Goal: Find specific page/section: Find specific page/section

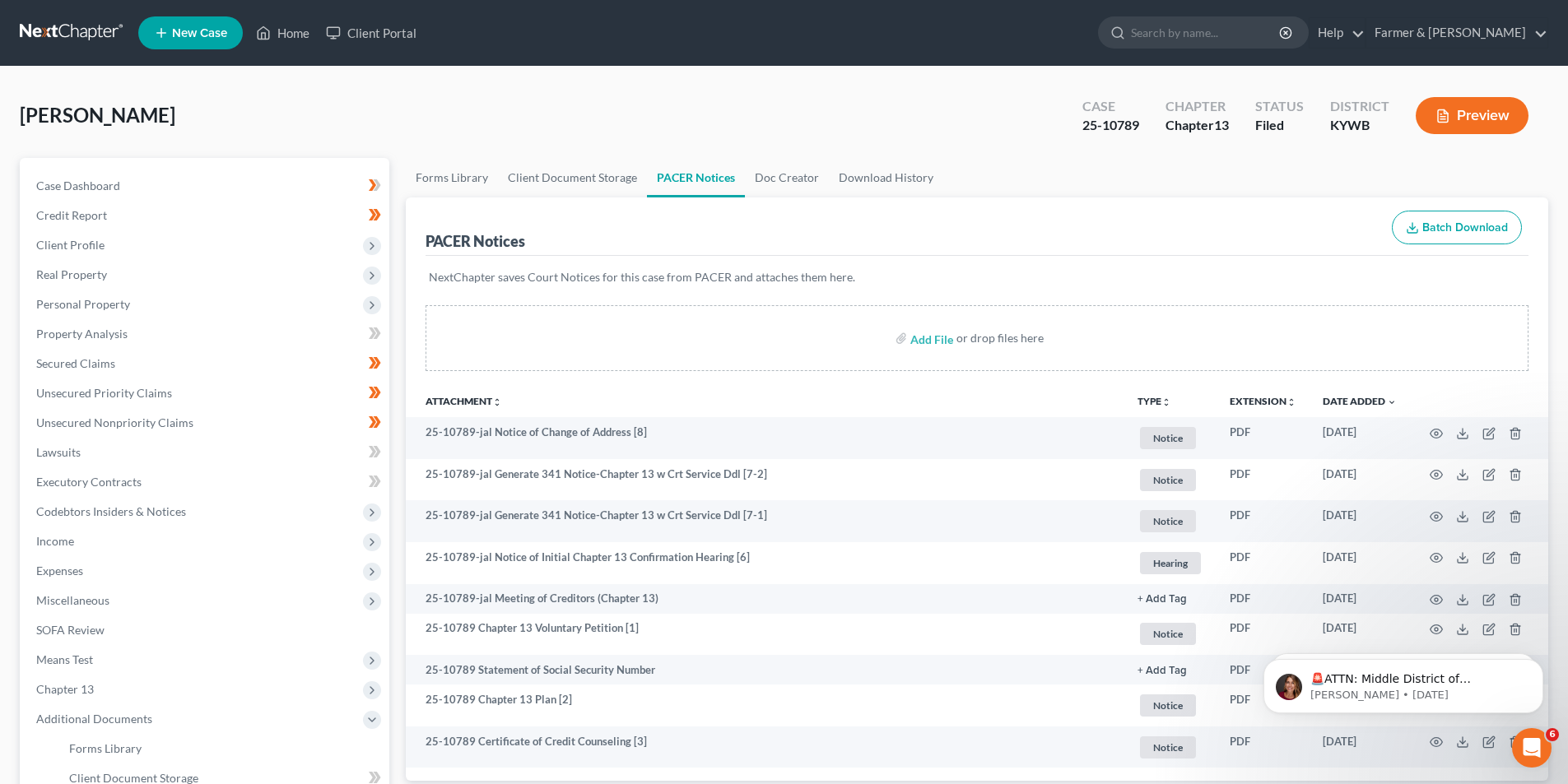
click at [41, 20] on link at bounding box center [72, 33] width 105 height 30
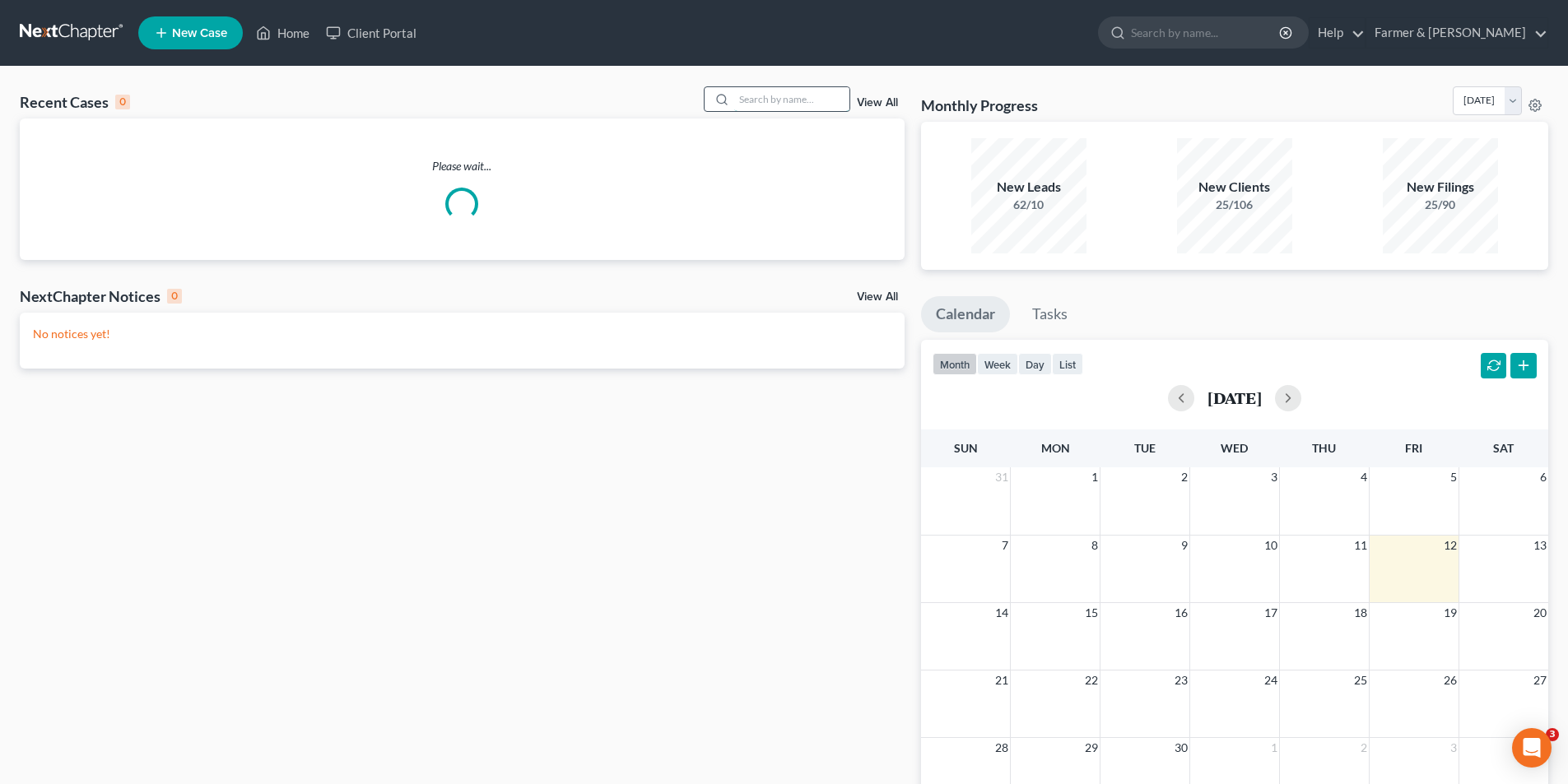
click at [736, 101] on input "search" at bounding box center [792, 100] width 116 height 24
click at [743, 99] on input "search" at bounding box center [792, 100] width 116 height 24
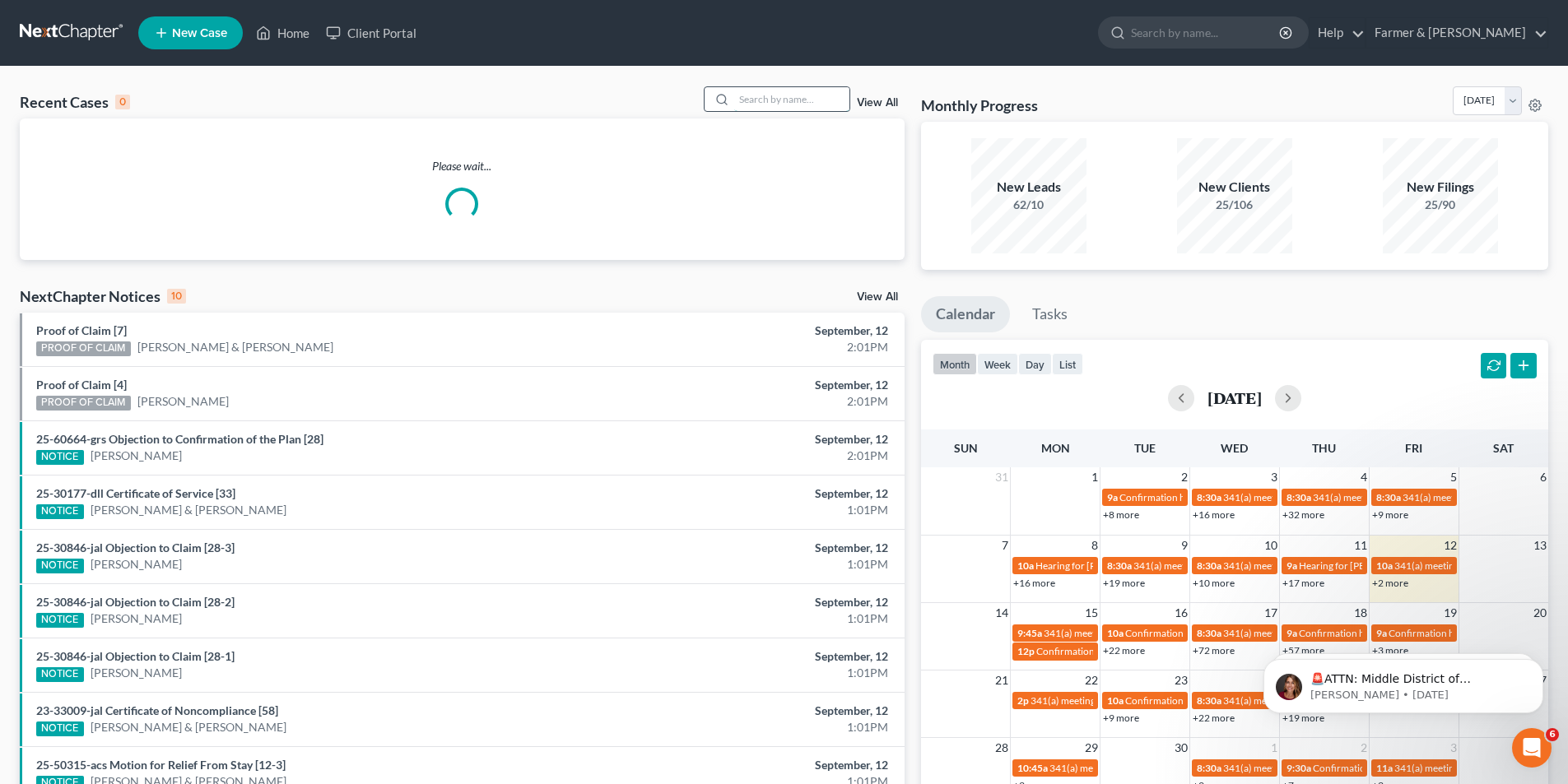
paste input "Brooke Rogers"
type input "Brooke Rogers"
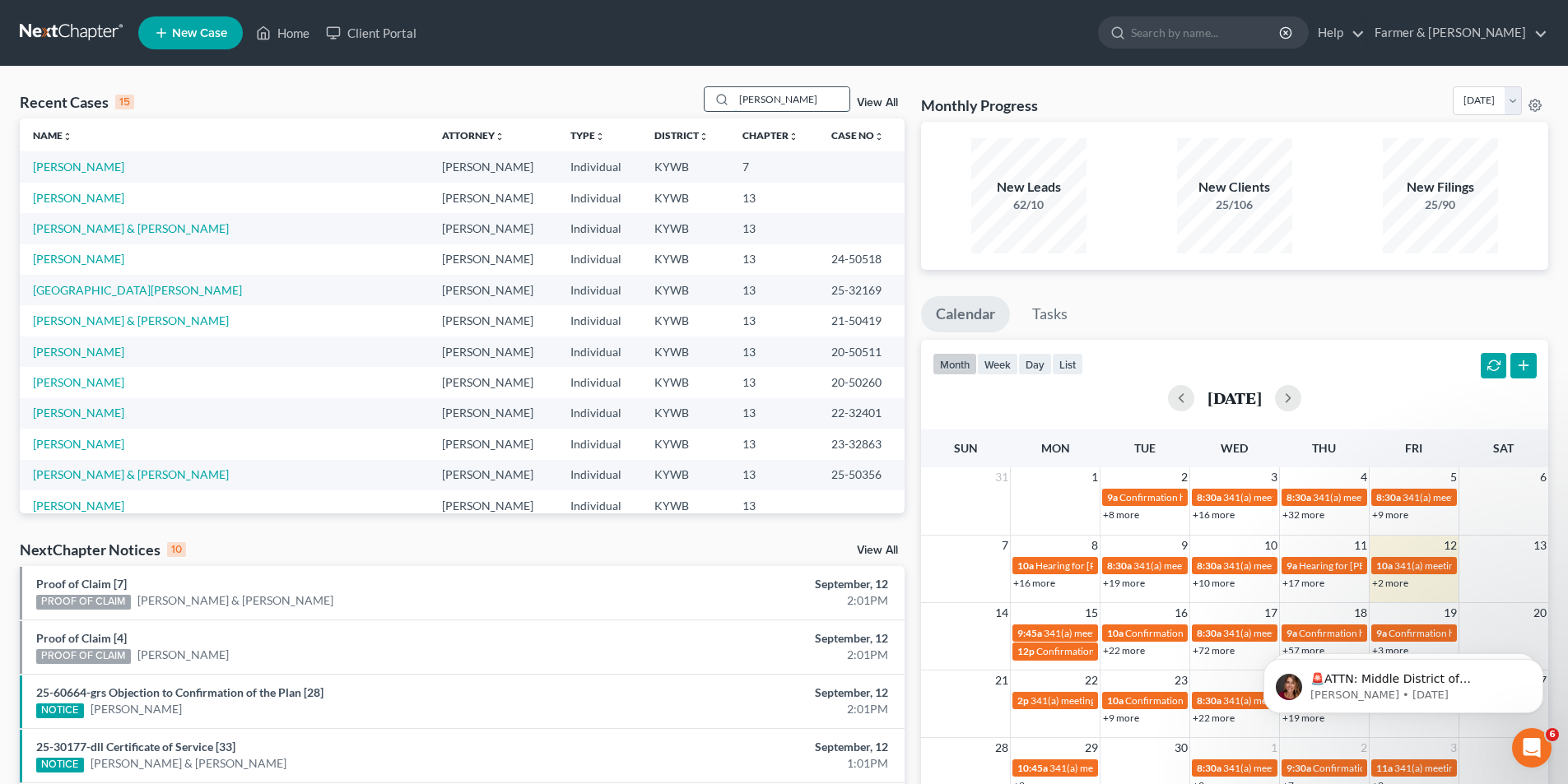
click at [832, 98] on input "Brooke Rogers" at bounding box center [792, 100] width 116 height 24
drag, startPoint x: 834, startPoint y: 97, endPoint x: 706, endPoint y: 97, distance: 128.0
click at [706, 97] on div "Brooke Rogers" at bounding box center [776, 99] width 146 height 25
paste input "nbrogers95@yahoo.com"
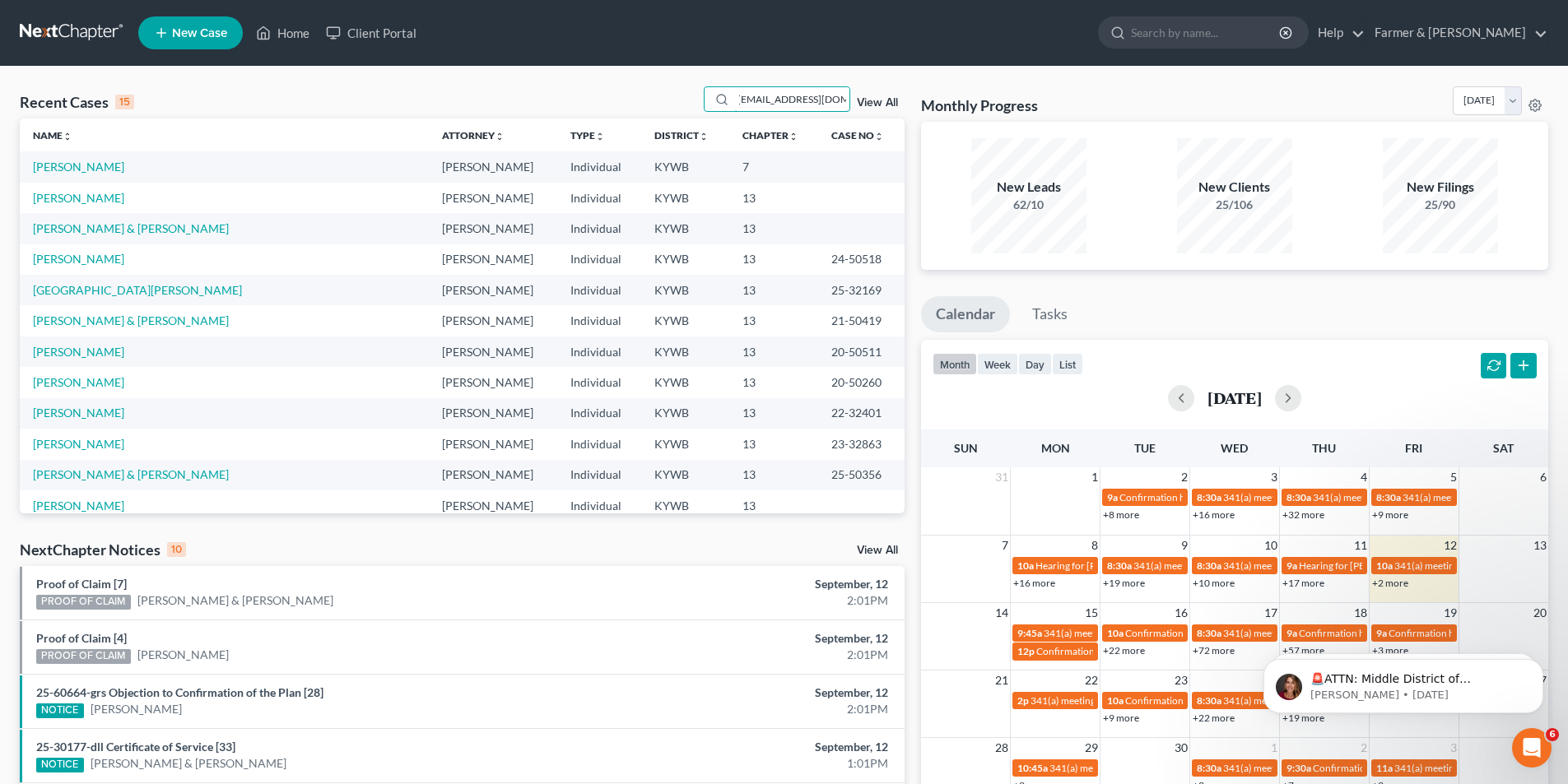
type input "nbrogers95@yahoo.com"
click at [788, 107] on input "nbrogers95@yahoo.com" at bounding box center [792, 100] width 116 height 24
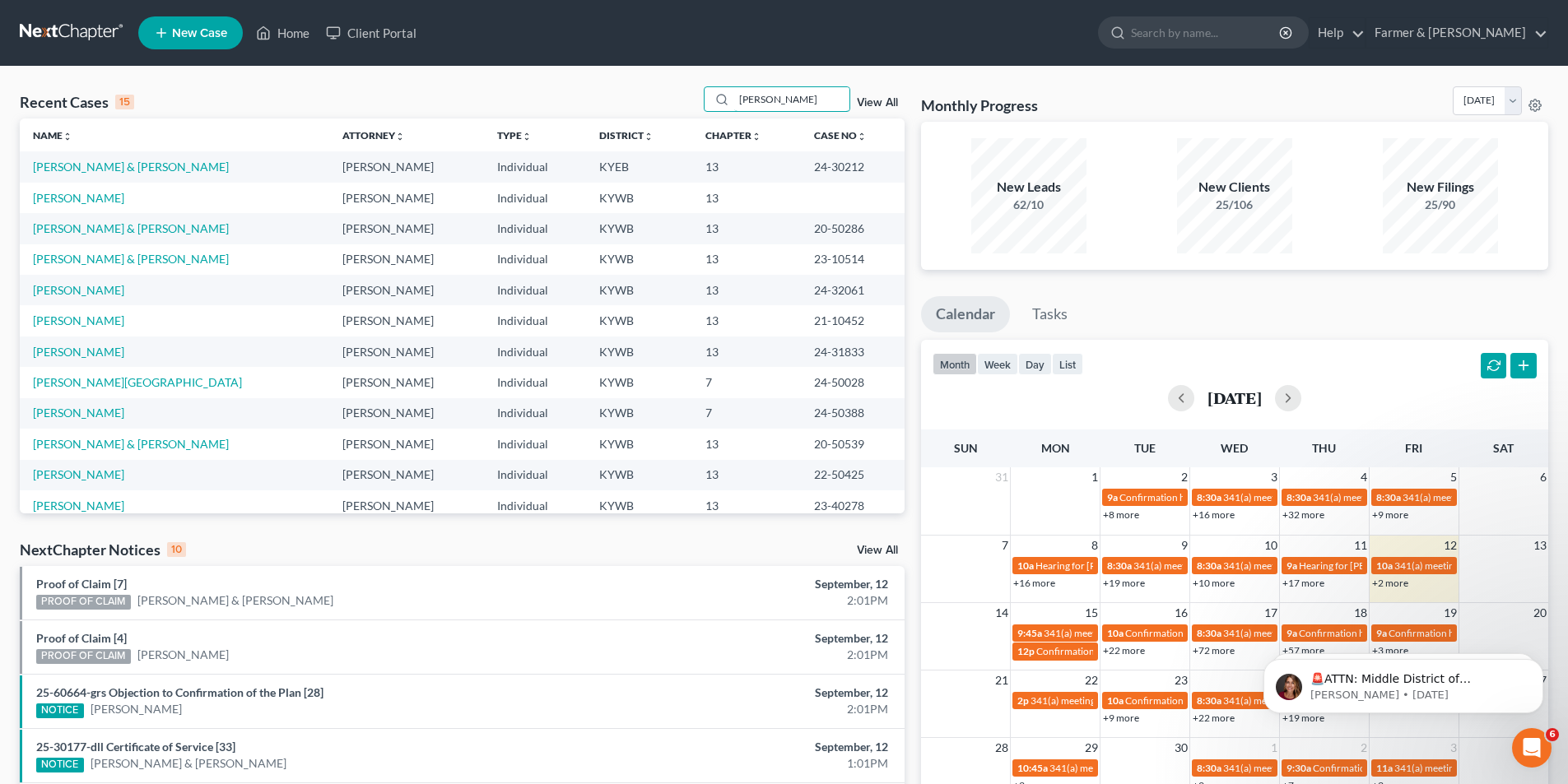
type input "rogers"
